Goal: Information Seeking & Learning: Compare options

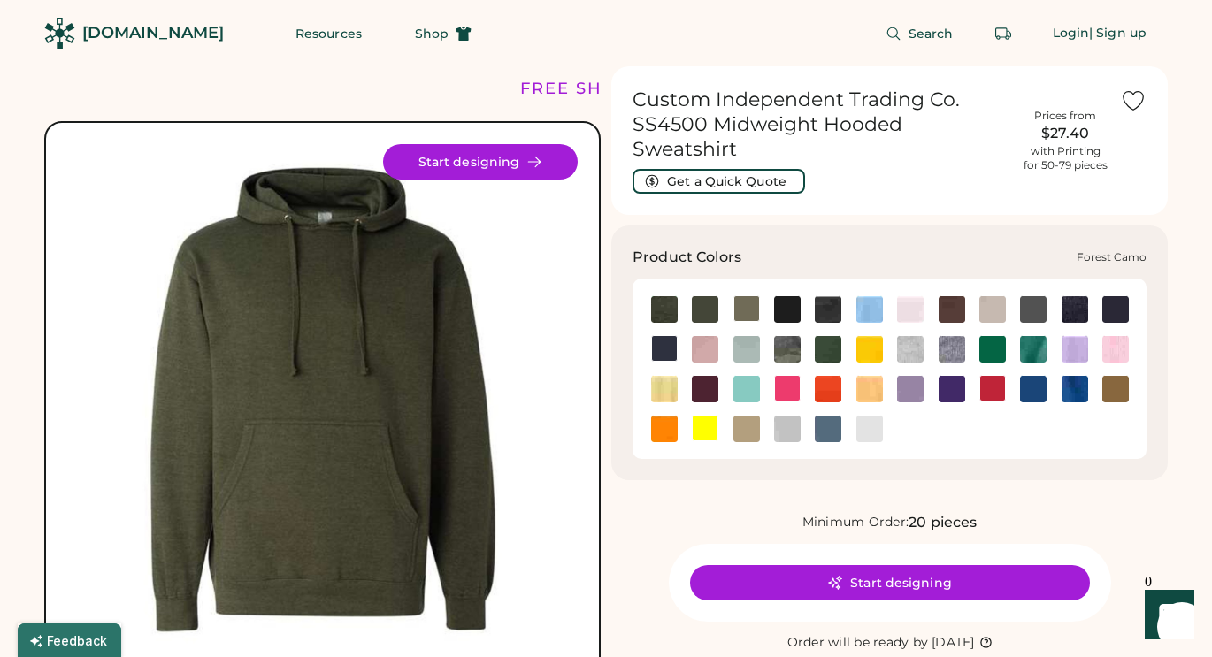
click at [785, 336] on img at bounding box center [787, 349] width 27 height 27
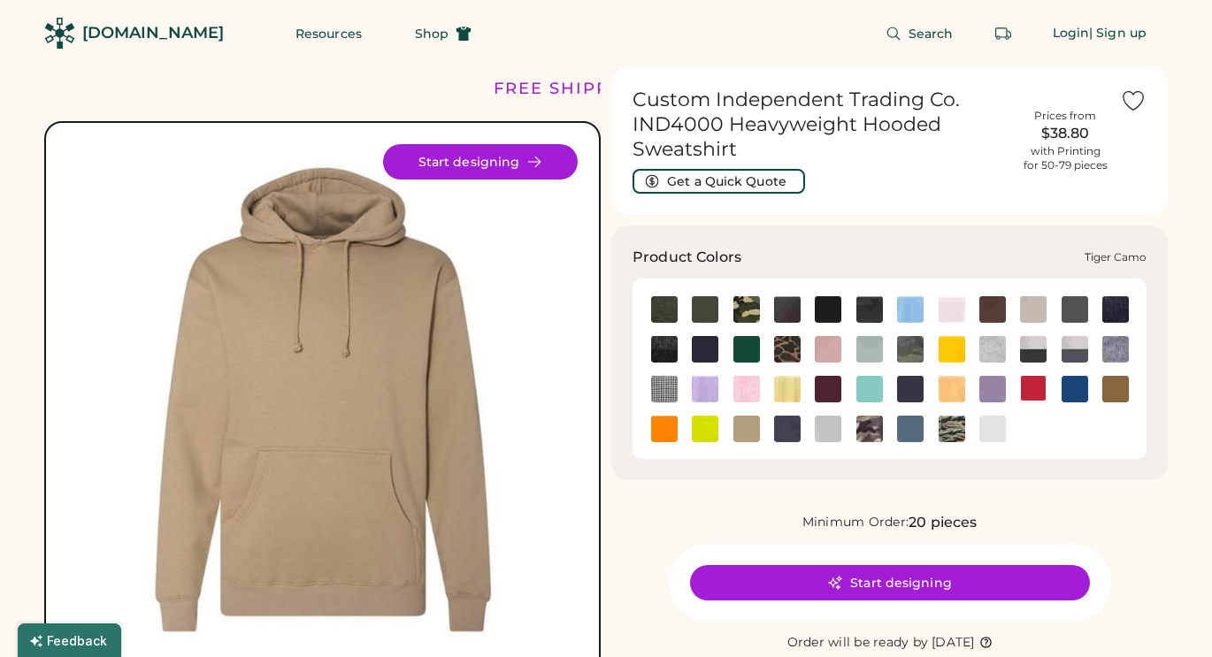
click at [955, 434] on img at bounding box center [952, 429] width 27 height 27
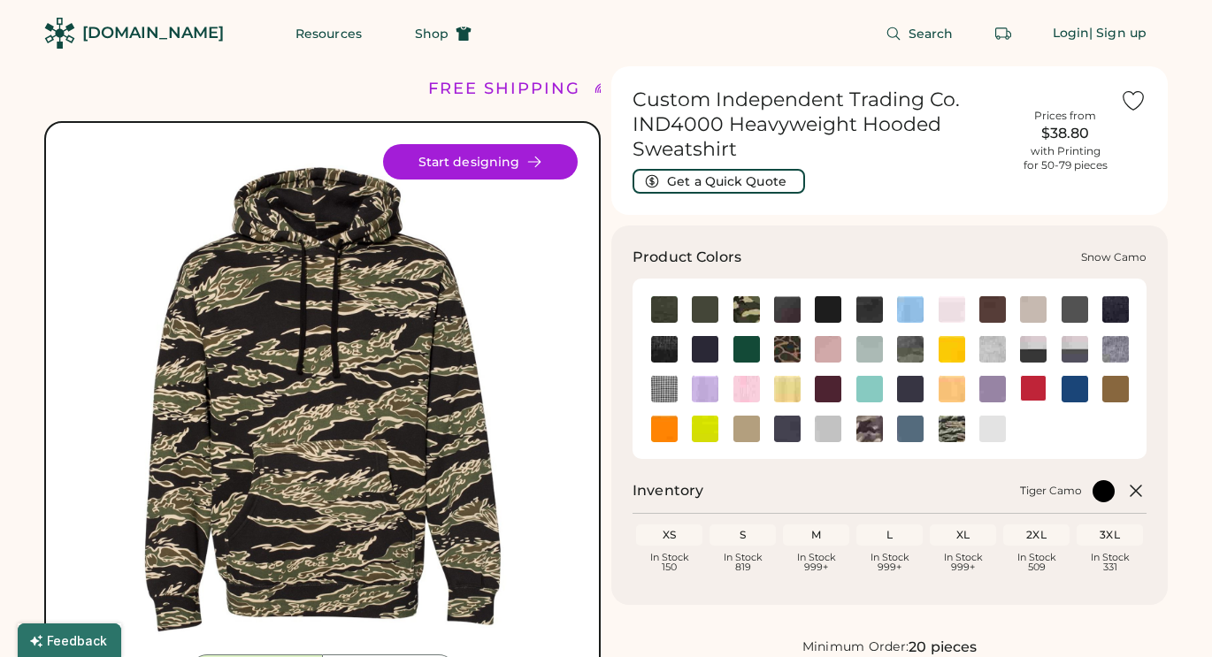
click at [868, 426] on img at bounding box center [869, 429] width 27 height 27
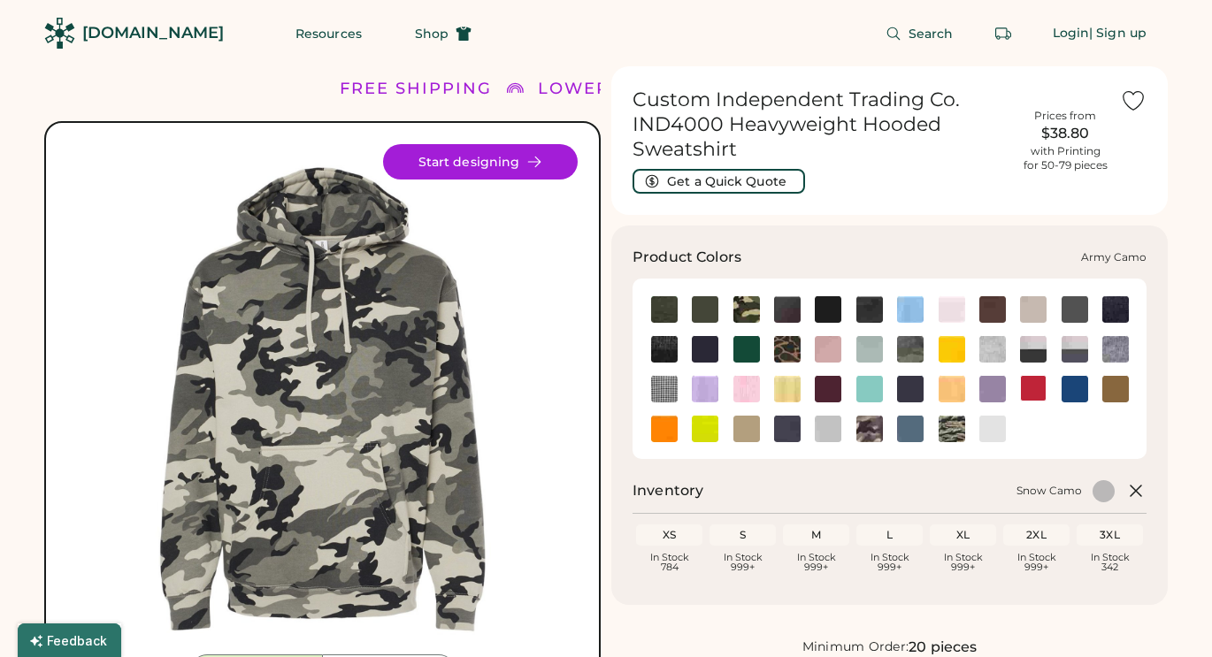
click at [749, 309] on img at bounding box center [746, 309] width 27 height 27
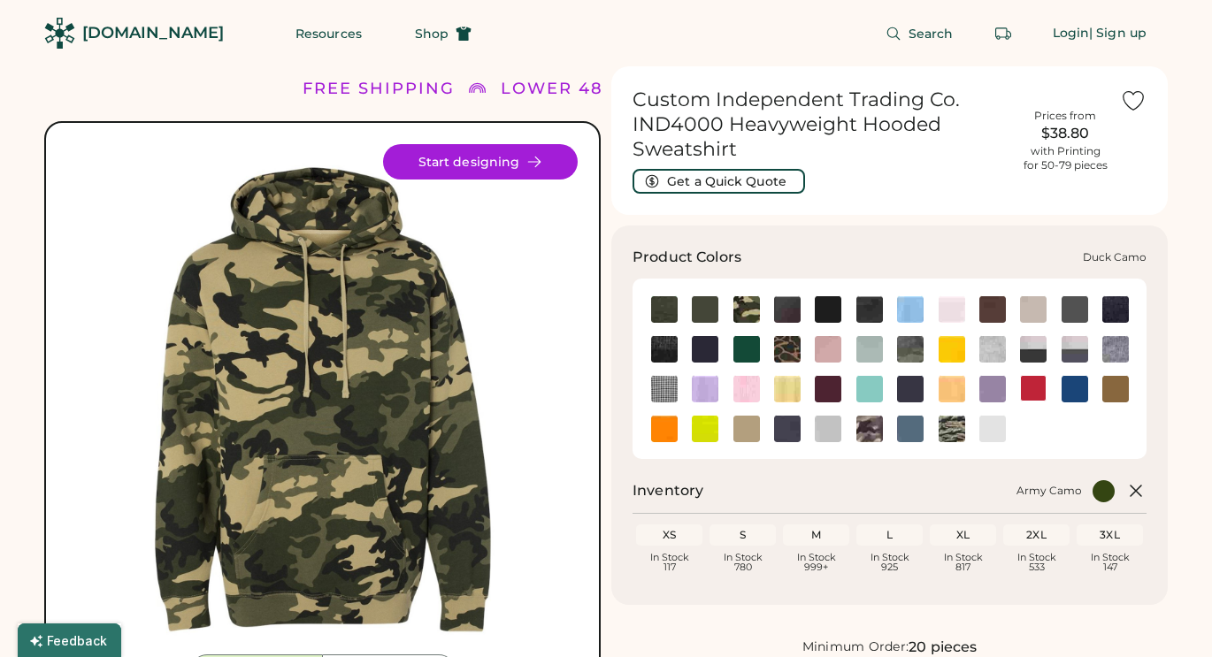
click at [787, 347] on img at bounding box center [787, 349] width 27 height 27
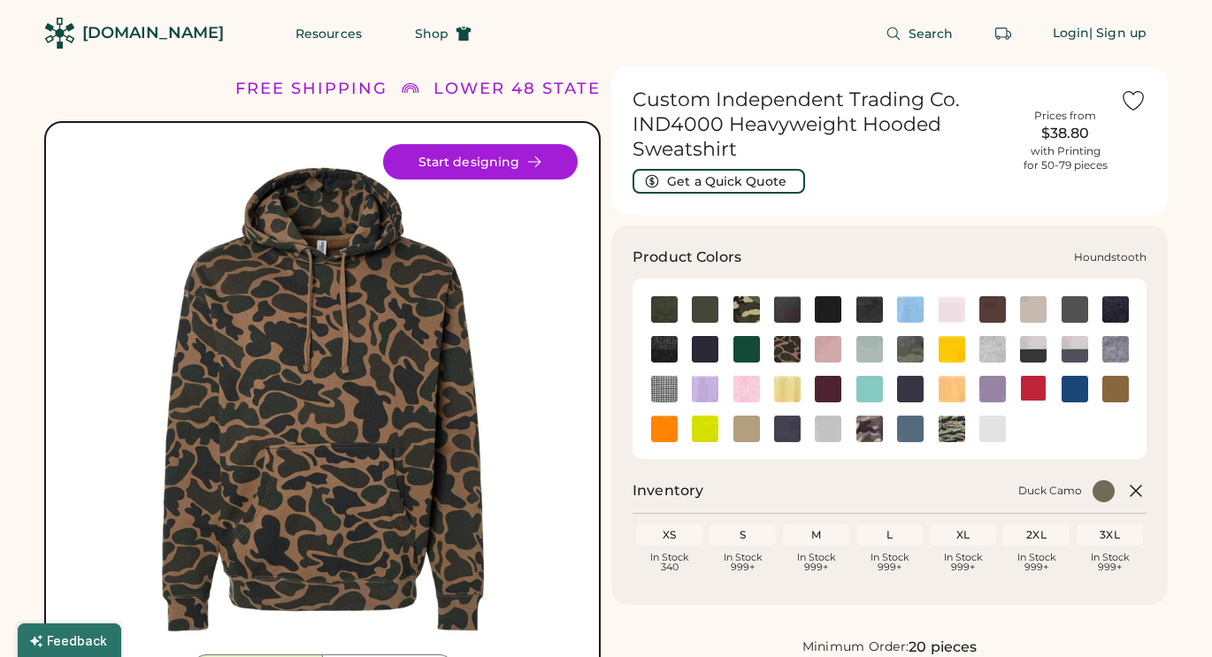
click at [656, 385] on img at bounding box center [664, 389] width 27 height 27
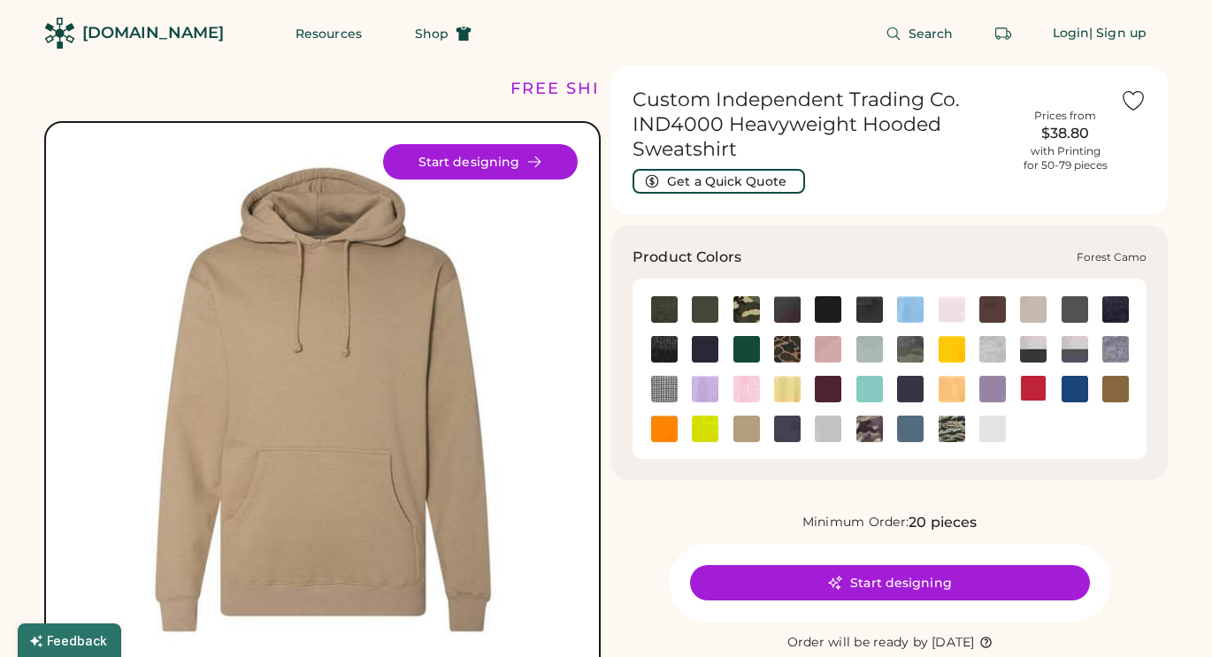
click at [918, 349] on img at bounding box center [910, 349] width 27 height 27
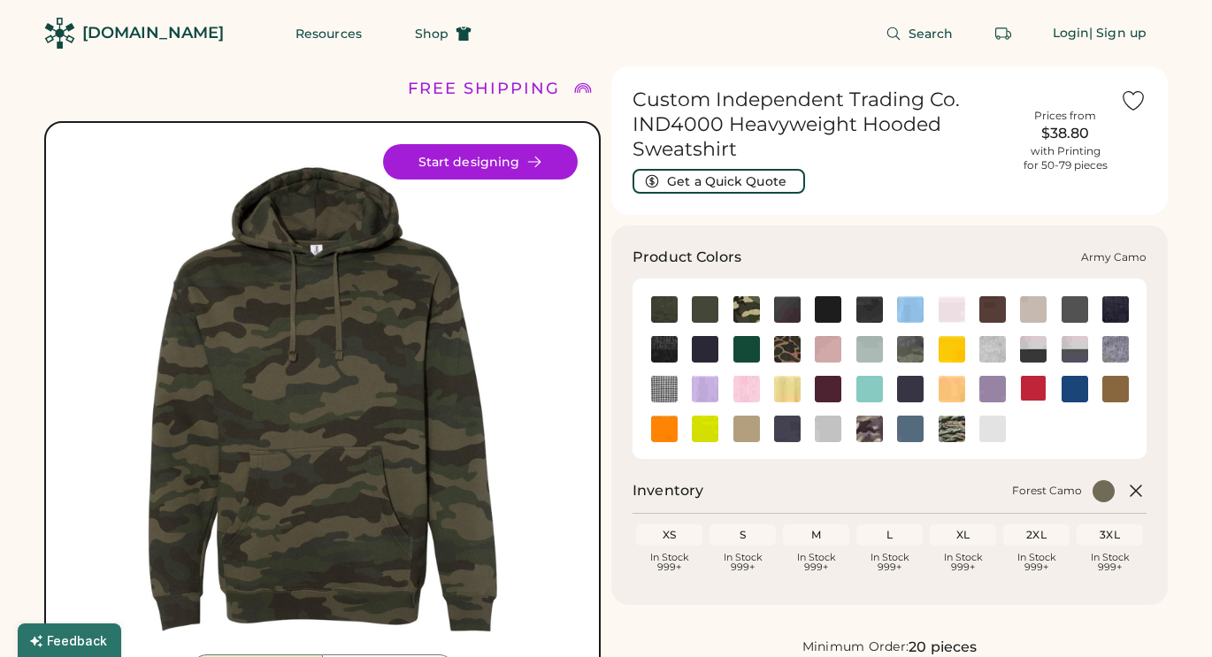
click at [741, 301] on img at bounding box center [746, 309] width 27 height 27
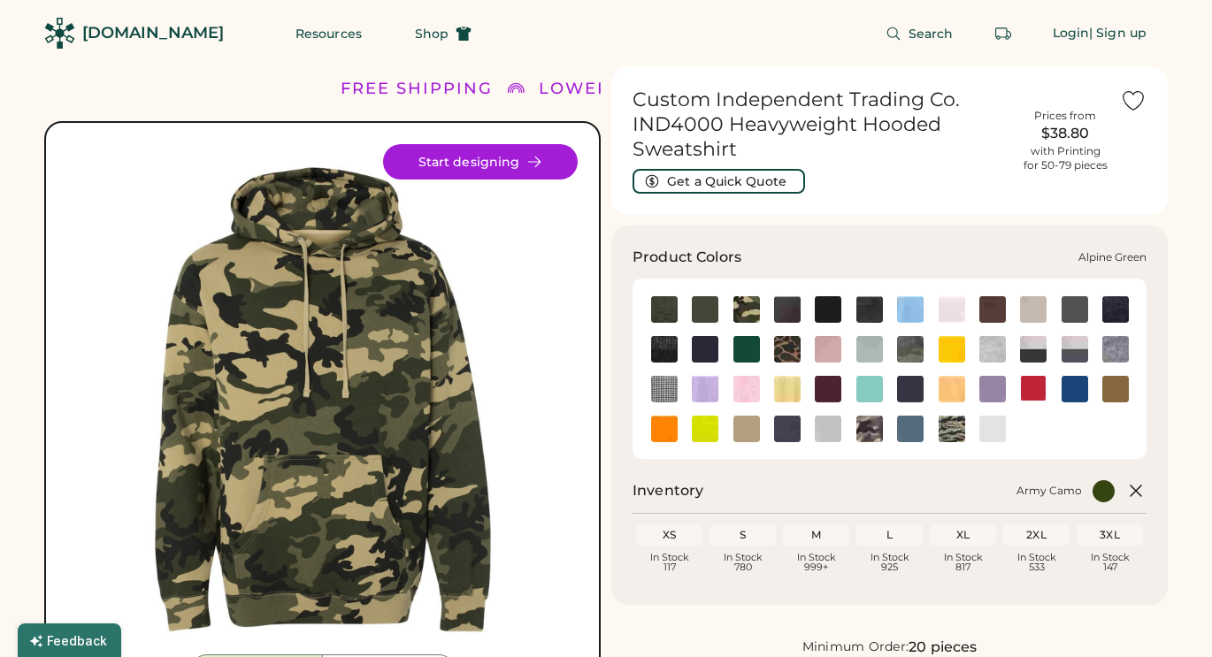
click at [647, 299] on div at bounding box center [663, 309] width 41 height 27
click at [661, 304] on img at bounding box center [664, 309] width 27 height 27
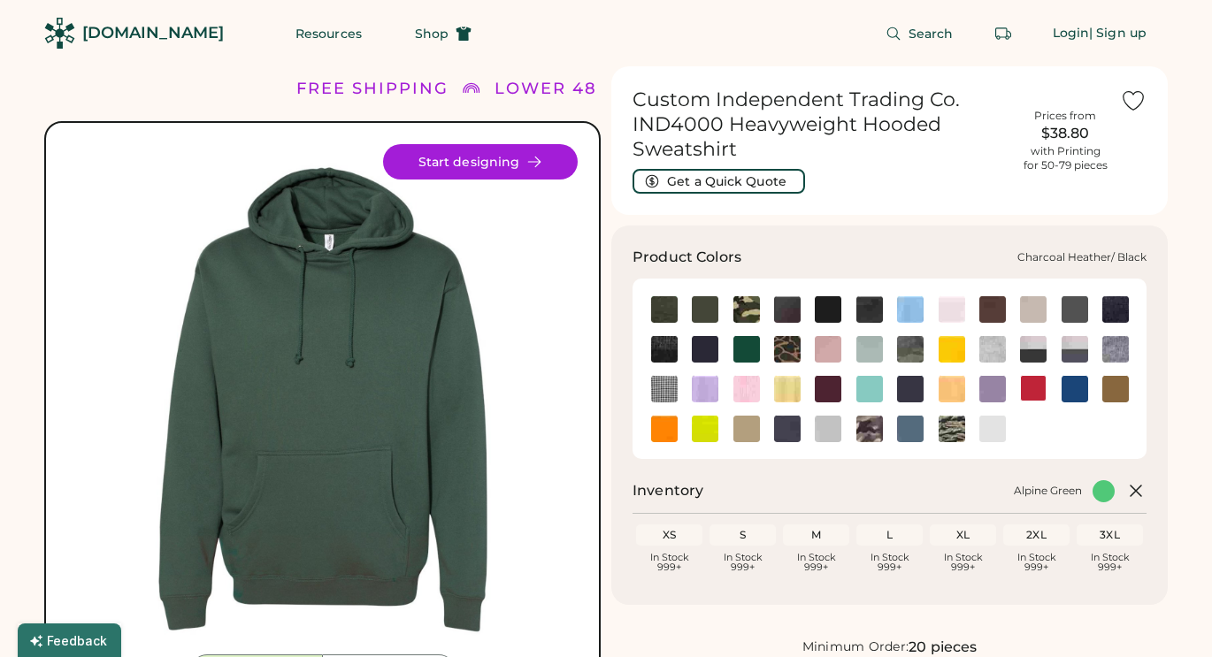
click at [661, 349] on img at bounding box center [664, 349] width 27 height 27
